Goal: Find specific fact: Find contact information

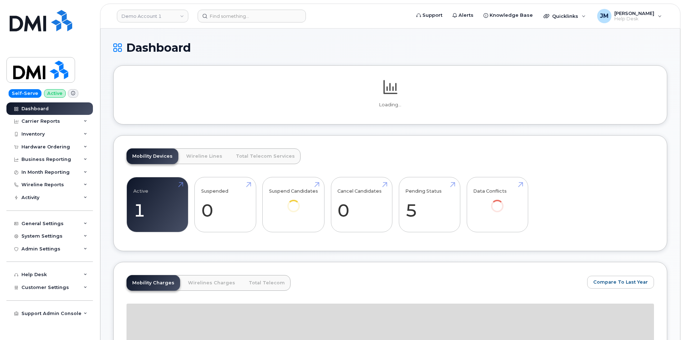
click at [245, 9] on header "Demo Account 1 Support Alerts Knowledge Base Quicklinks Suspend / Cancel Device…" at bounding box center [390, 16] width 580 height 25
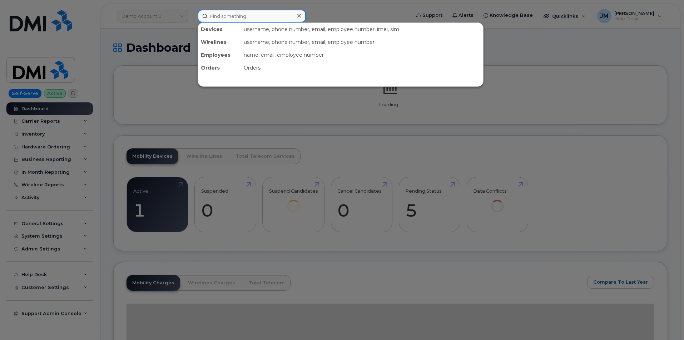
click at [245, 16] on input at bounding box center [252, 16] width 108 height 13
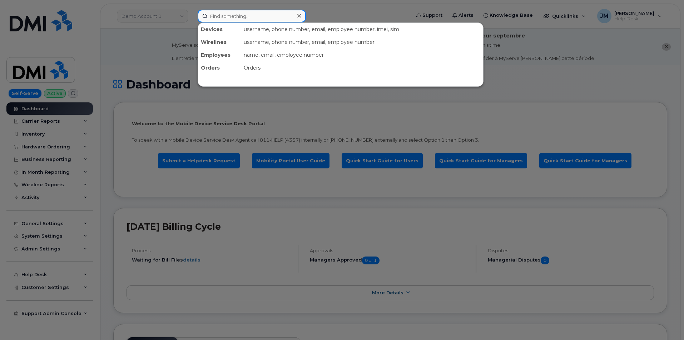
paste input "[PERSON_NAME]"
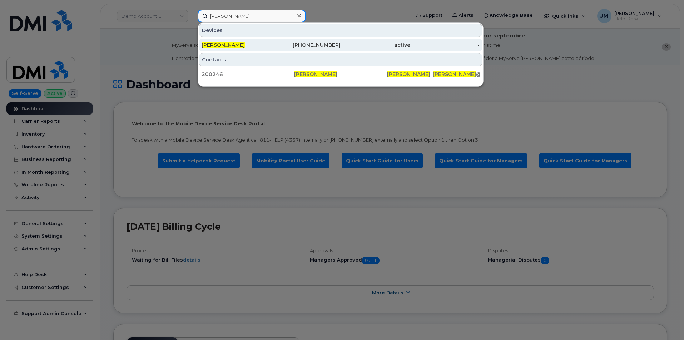
type input "[PERSON_NAME]"
click at [232, 44] on span "[PERSON_NAME]" at bounding box center [223, 45] width 43 height 6
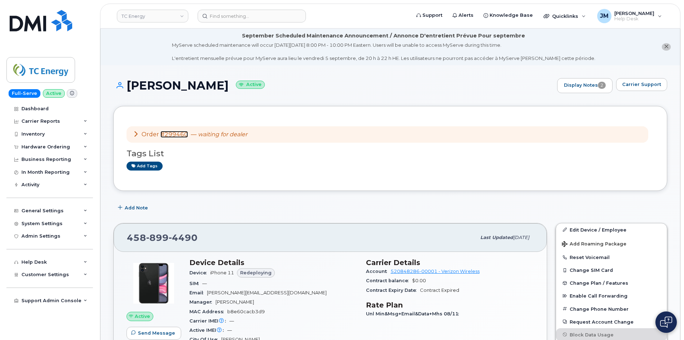
click at [177, 133] on link "#299460" at bounding box center [174, 134] width 28 height 7
click at [635, 89] on button "Carrier Support" at bounding box center [641, 84] width 51 height 13
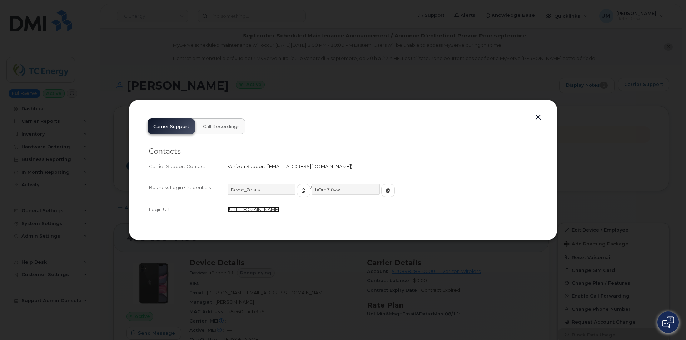
click at [276, 209] on link "[URL][DOMAIN_NAME]" at bounding box center [254, 210] width 52 height 6
click at [297, 191] on button "button" at bounding box center [304, 190] width 14 height 13
click at [386, 190] on icon "button" at bounding box center [388, 191] width 4 height 4
click at [541, 119] on button "button" at bounding box center [538, 118] width 11 height 10
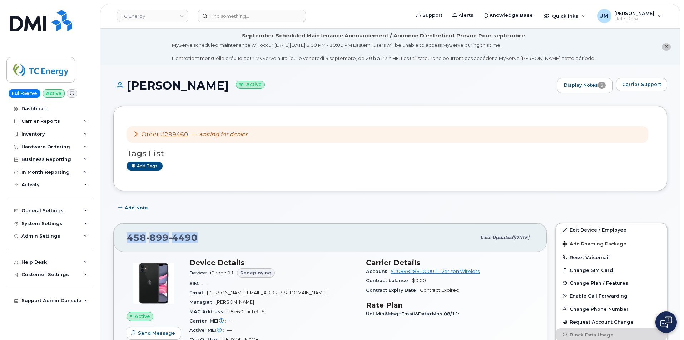
drag, startPoint x: 194, startPoint y: 239, endPoint x: 125, endPoint y: 242, distance: 69.4
click at [123, 244] on div "[PHONE_NUMBER] Last updated [DATE]" at bounding box center [330, 238] width 433 height 29
copy span "[PHONE_NUMBER]"
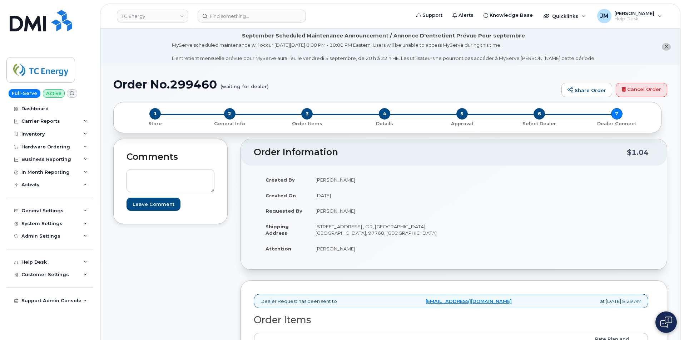
click at [665, 46] on icon "close notification" at bounding box center [666, 46] width 5 height 5
